Goal: Transaction & Acquisition: Purchase product/service

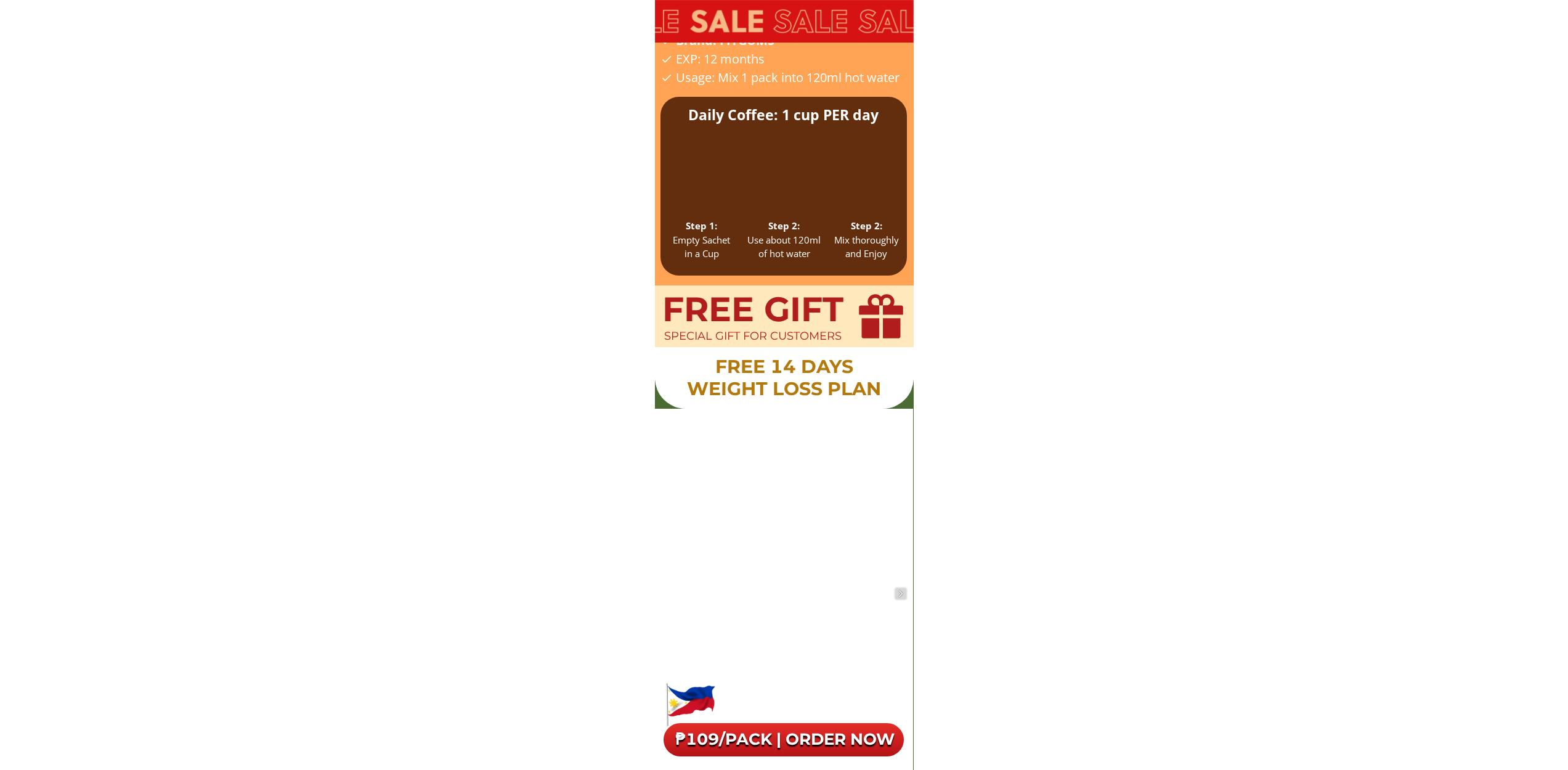
scroll to position [12872, 0]
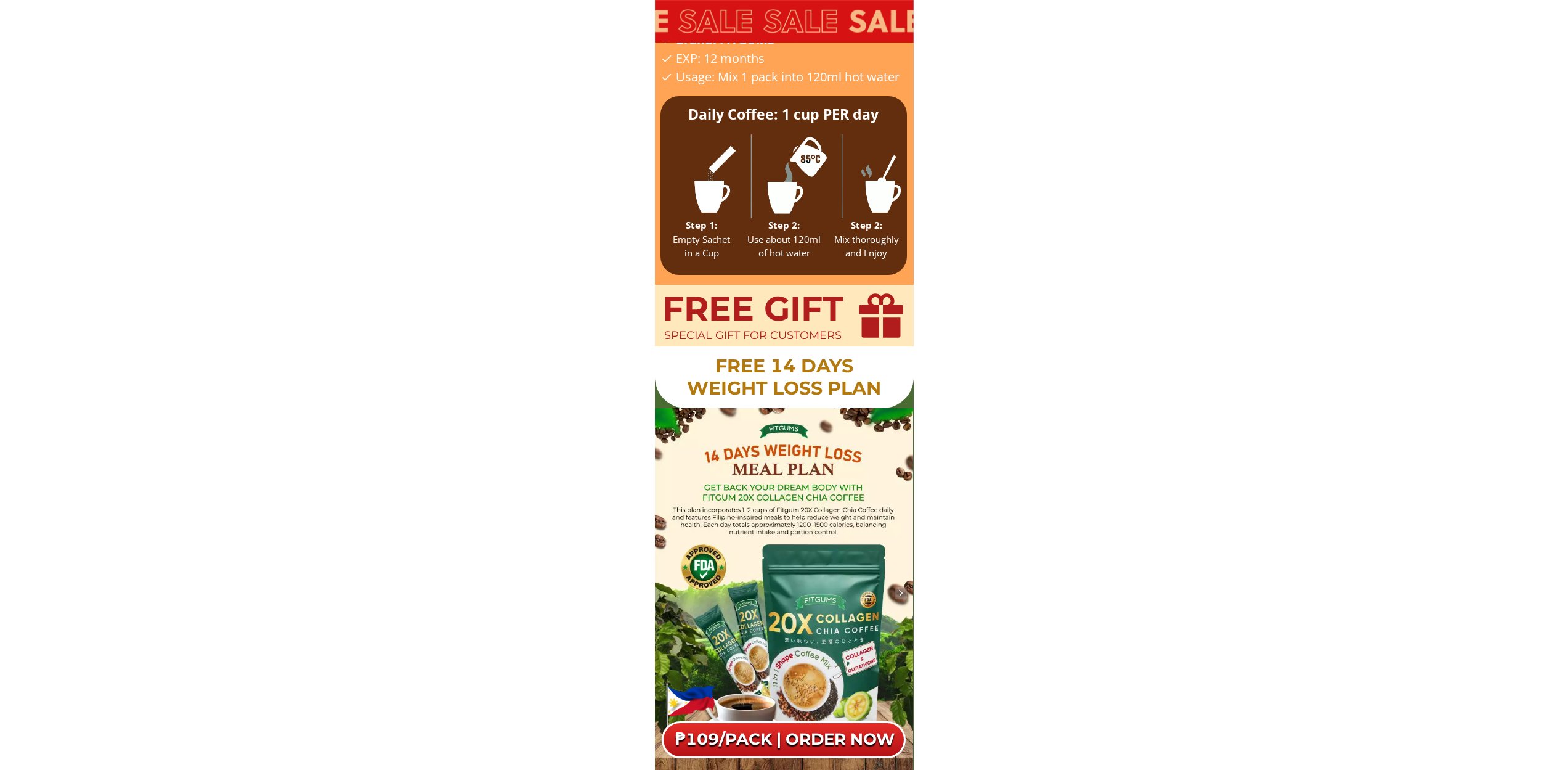
click at [793, 382] on h1 "Free 14 Days Weight Loss Plan" at bounding box center [784, 377] width 215 height 44
click at [770, 370] on h1 "Free 14 Days Weight Loss Plan" at bounding box center [784, 377] width 215 height 44
drag, startPoint x: 746, startPoint y: 323, endPoint x: 808, endPoint y: 326, distance: 62.1
click at [758, 326] on h1 "FREE GIFT" at bounding box center [753, 308] width 185 height 40
click at [820, 329] on div "FREE GIFT special gift for customers Free 14 Days Weight Loss Plan" at bounding box center [784, 531] width 259 height 493
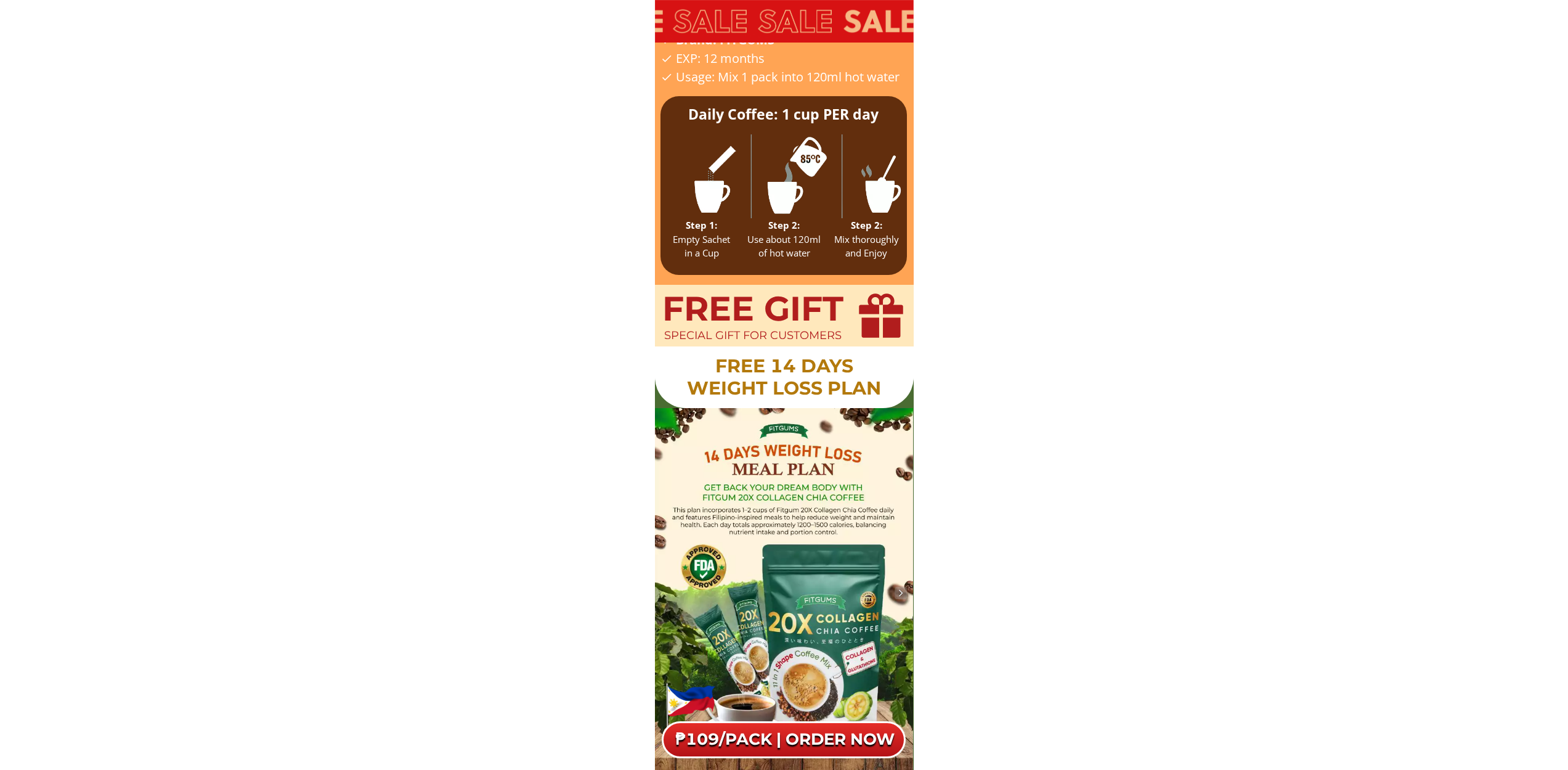
click at [866, 326] on div at bounding box center [882, 316] width 45 height 45
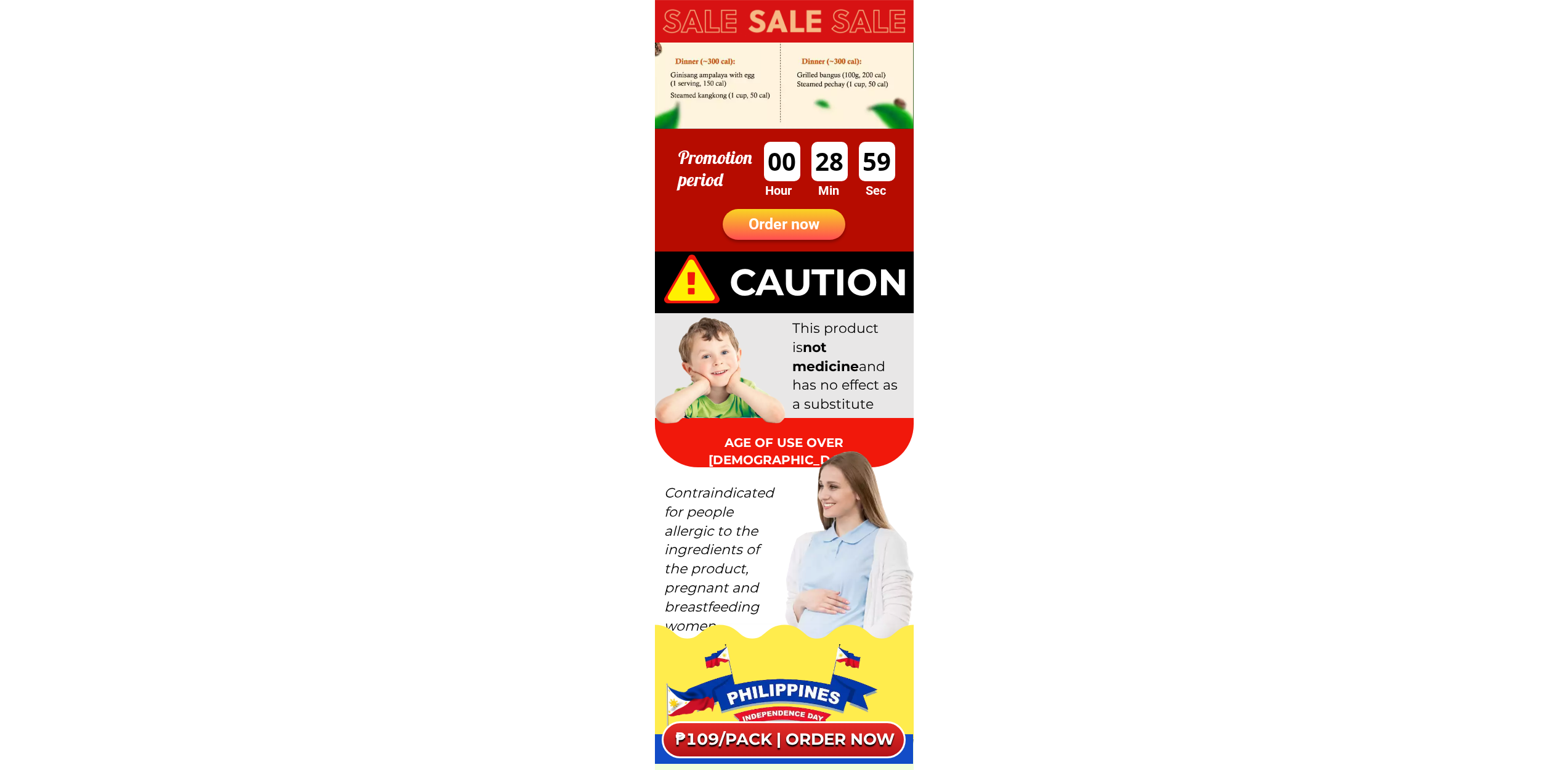
click at [817, 229] on div "Order now" at bounding box center [784, 225] width 123 height 23
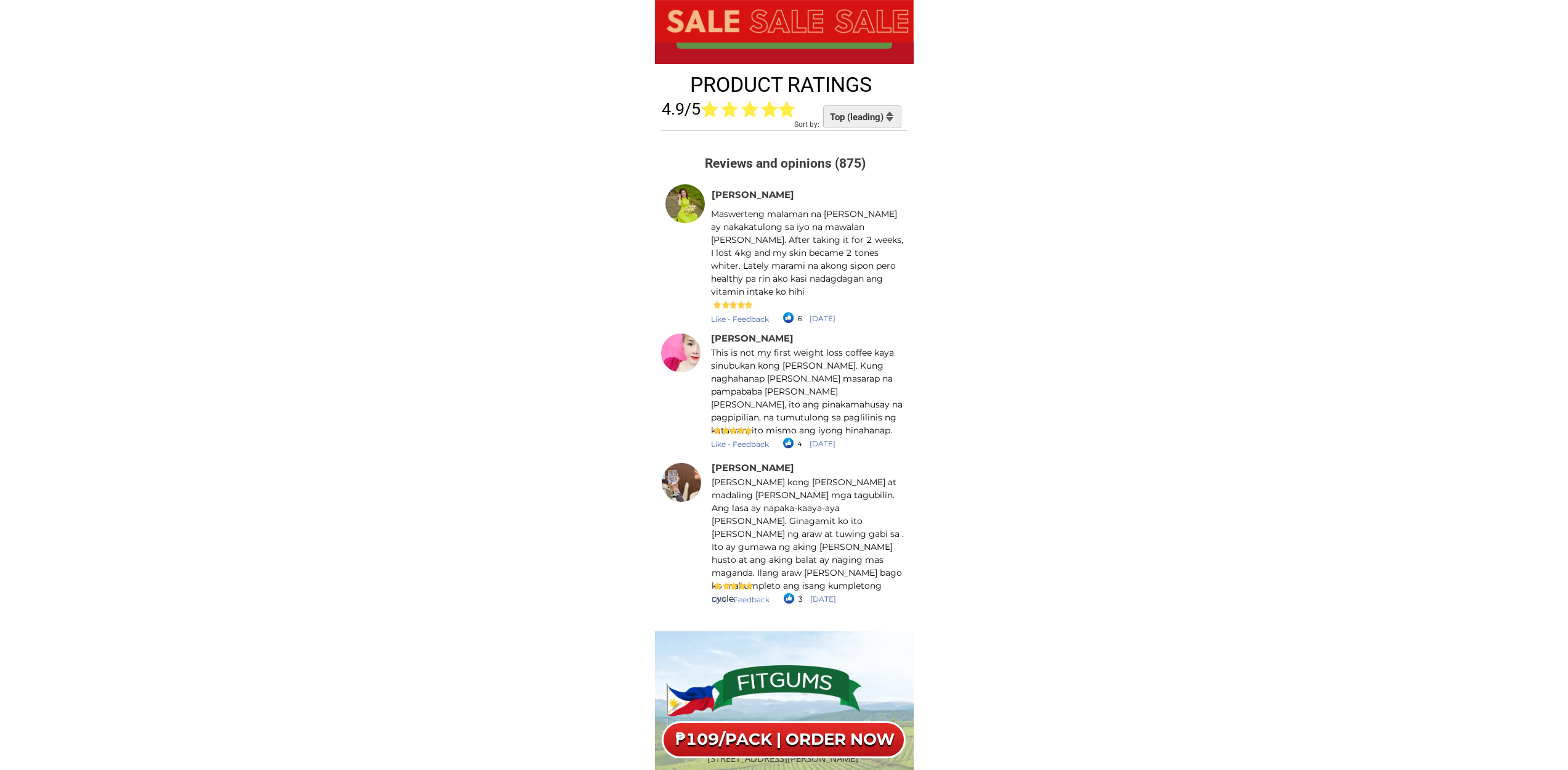
scroll to position [15636, 0]
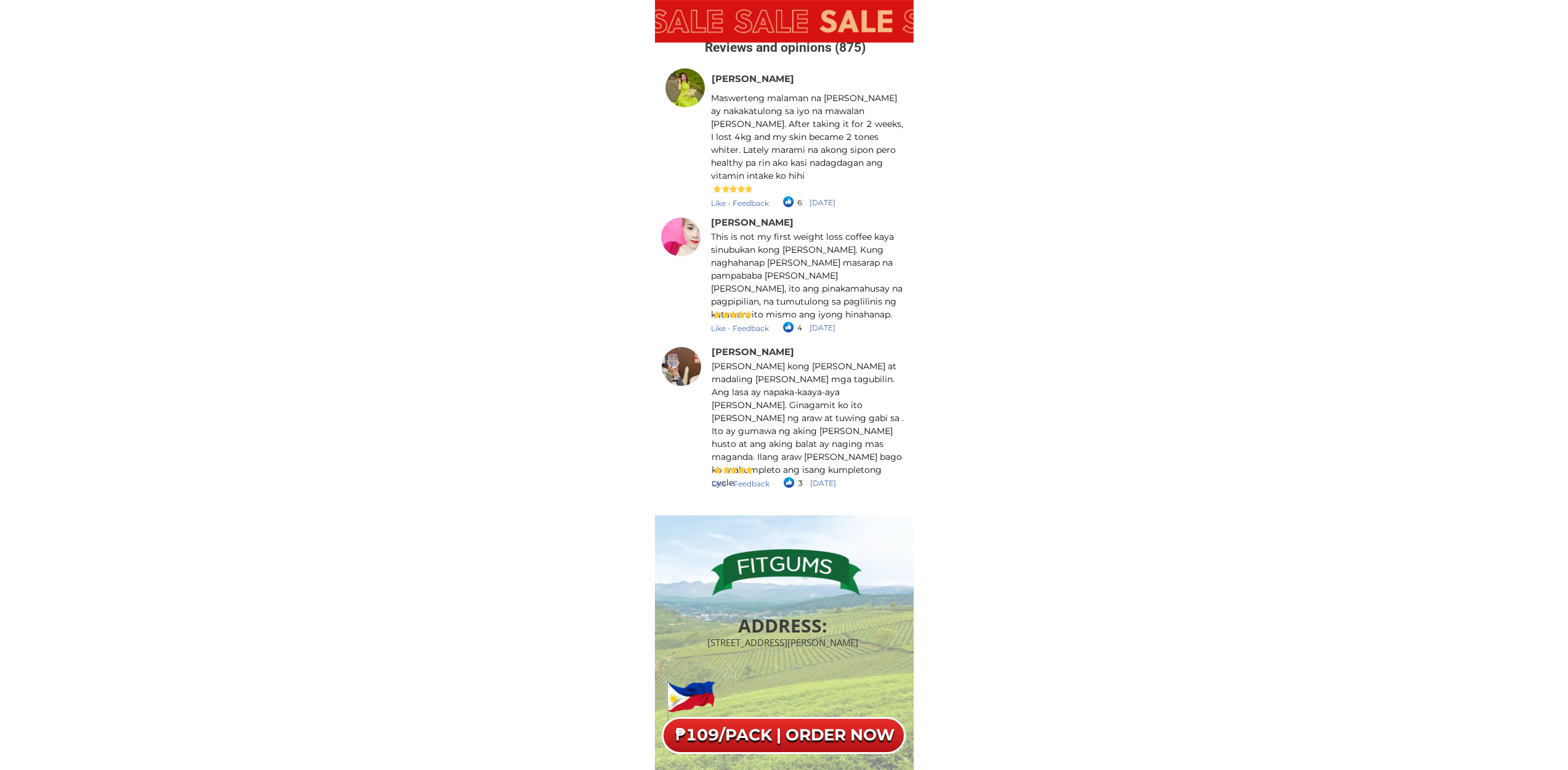
click at [772, 729] on h6 "₱109/PACK | ORDER NOW" at bounding box center [785, 718] width 229 height 23
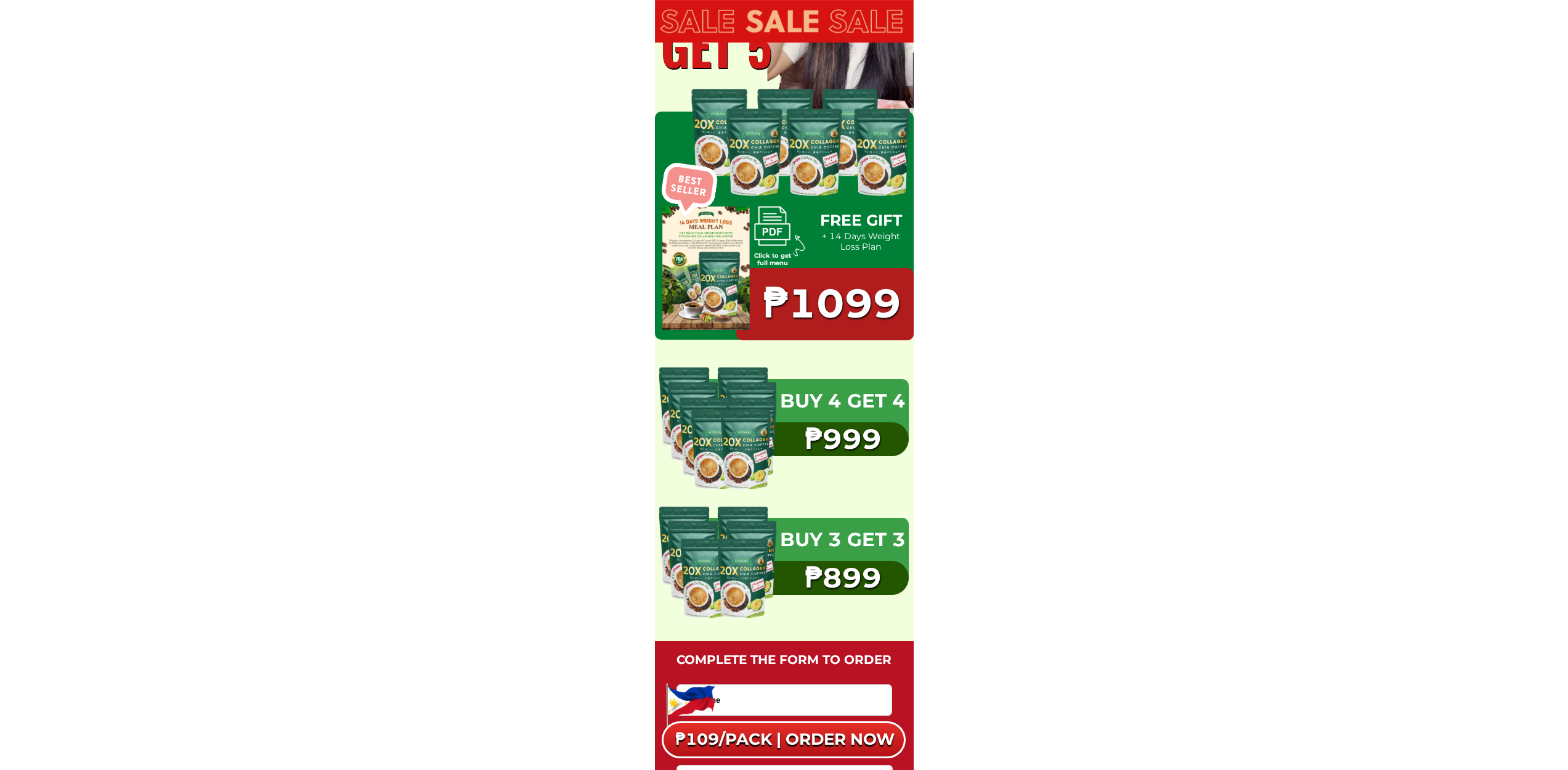
scroll to position [14526, 0]
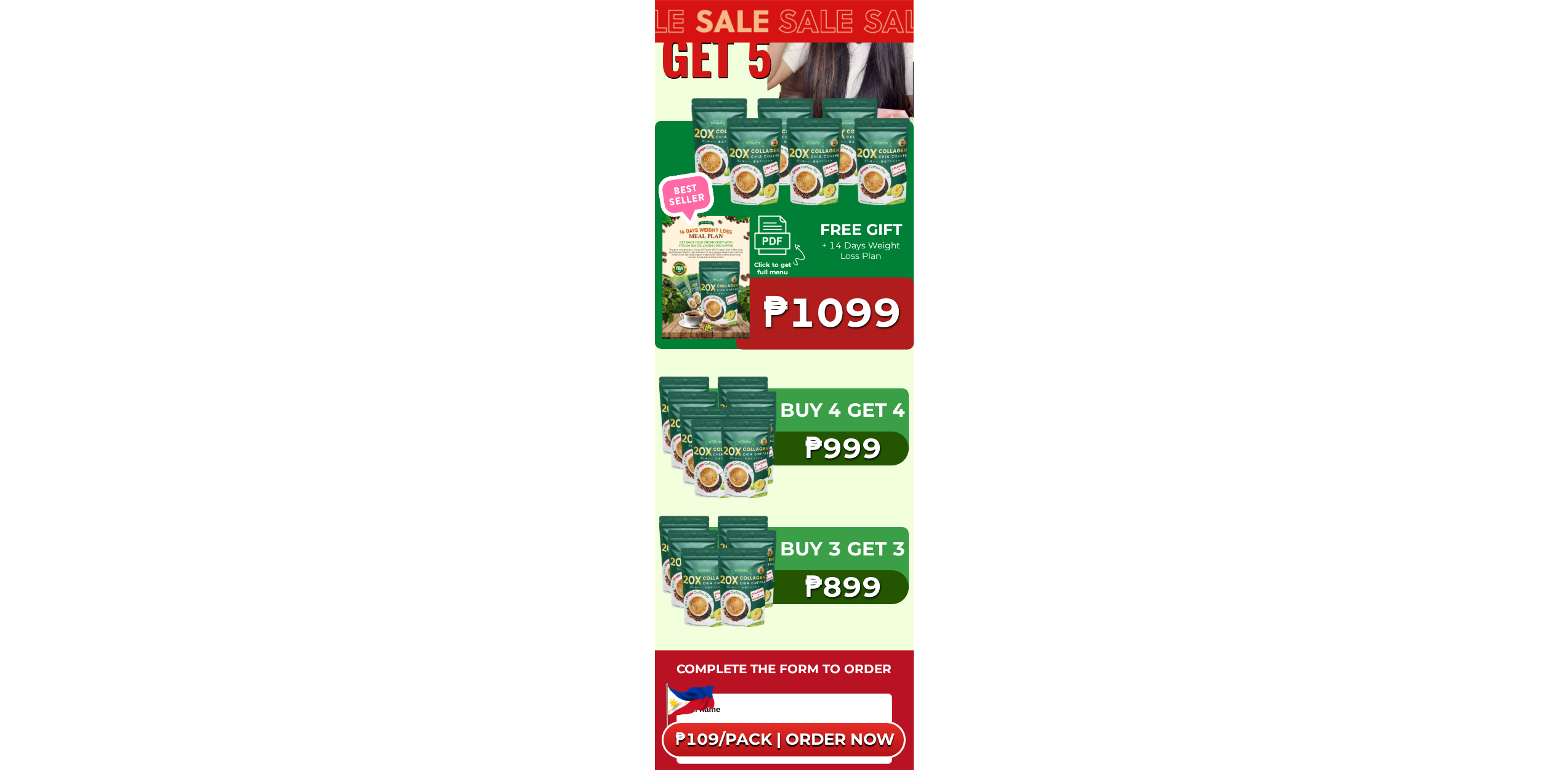
click at [678, 196] on div at bounding box center [687, 198] width 64 height 62
click at [780, 263] on h1 "Click to get full menu" at bounding box center [772, 268] width 40 height 15
drag, startPoint x: 772, startPoint y: 256, endPoint x: 483, endPoint y: 1, distance: 385.4
click at [770, 254] on div at bounding box center [772, 235] width 54 height 54
